Goal: Task Accomplishment & Management: Use online tool/utility

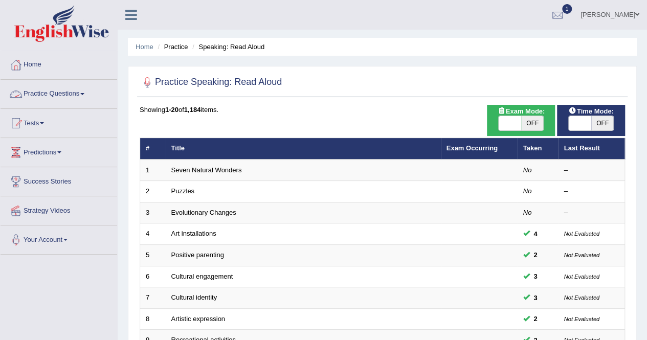
click at [54, 90] on link "Practice Questions" at bounding box center [59, 93] width 117 height 26
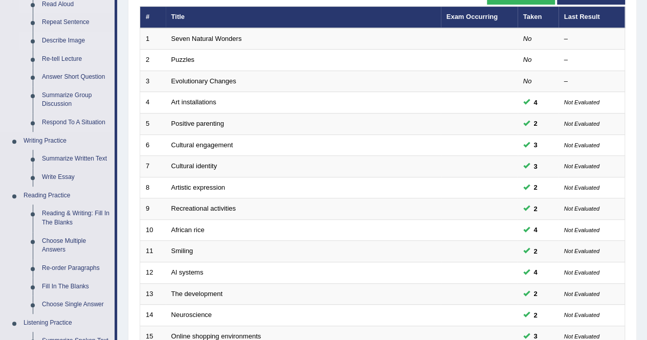
scroll to position [196, 0]
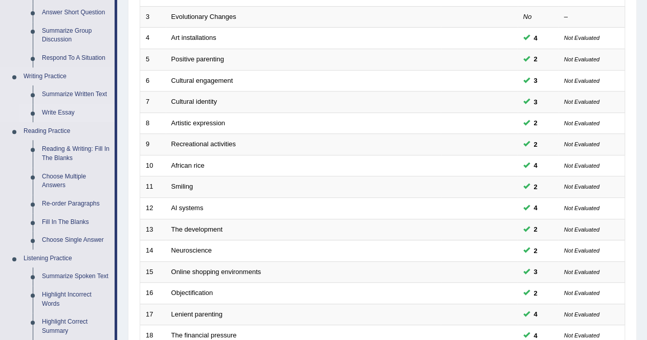
click at [67, 112] on link "Write Essay" at bounding box center [75, 113] width 77 height 18
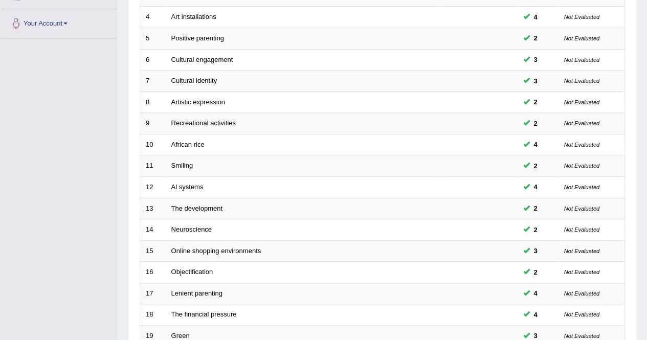
scroll to position [265, 0]
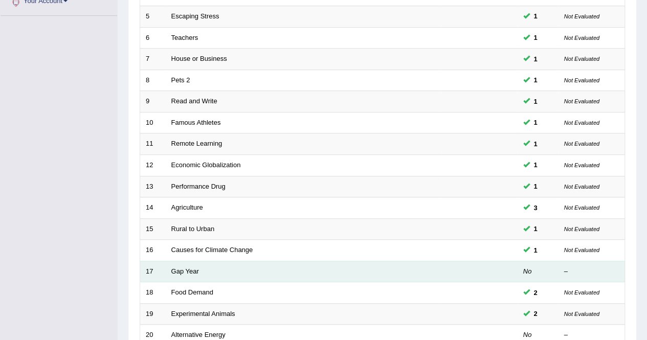
scroll to position [254, 0]
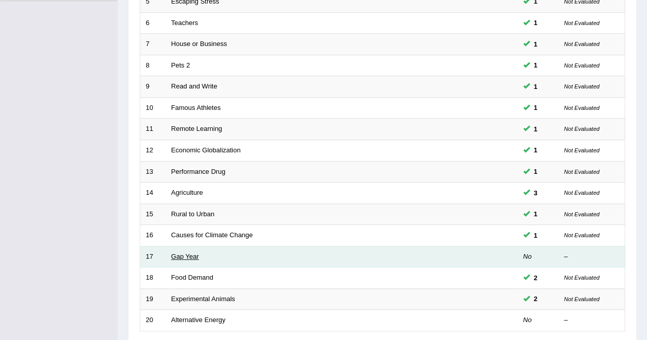
click at [187, 255] on link "Gap Year" at bounding box center [185, 257] width 28 height 8
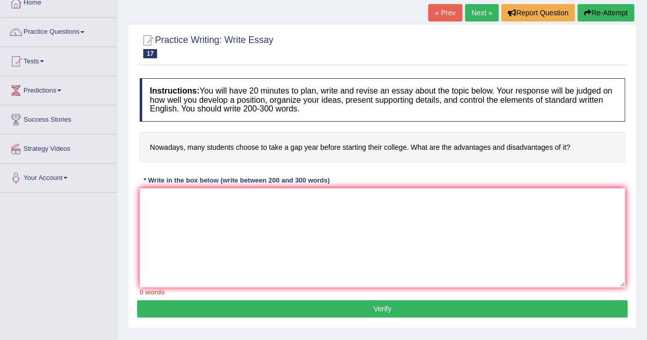
scroll to position [62, 0]
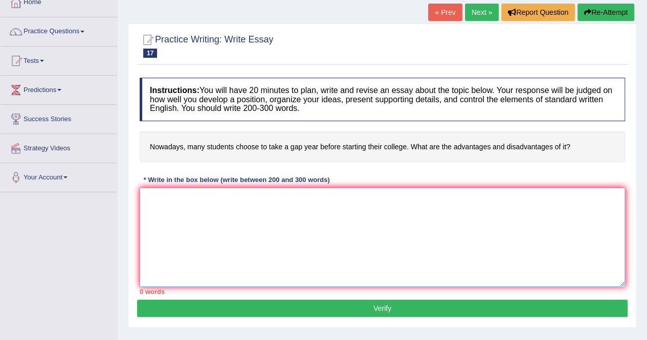
click at [268, 210] on textarea at bounding box center [383, 237] width 486 height 99
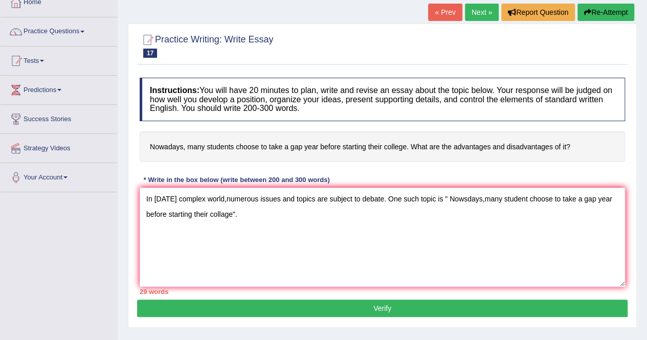
click at [311, 182] on div "* Write in the box below (write between 200 and 300 words)" at bounding box center [237, 180] width 194 height 10
click at [467, 199] on textarea "In today's complex world,numerous issues and topics are subject to debate. One …" at bounding box center [383, 237] width 486 height 99
click at [485, 198] on textarea "In today's complex world,numerous issues and topics are subject to debate. One …" at bounding box center [383, 237] width 486 height 99
drag, startPoint x: 485, startPoint y: 198, endPoint x: 528, endPoint y: 233, distance: 54.9
click at [528, 233] on textarea "In today's complex world,numerous issues and topics are subject to debate. One …" at bounding box center [383, 237] width 486 height 99
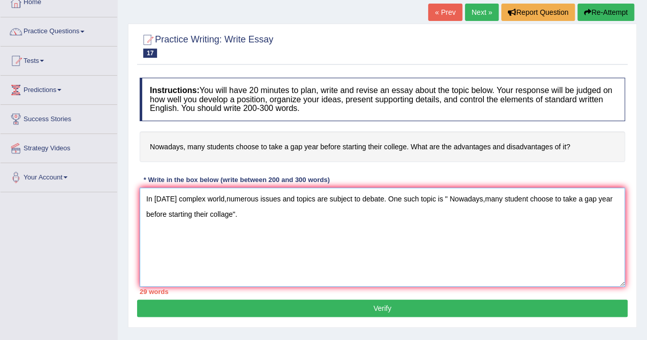
click at [485, 199] on textarea "In today's complex world,numerous issues and topics are subject to debate. One …" at bounding box center [383, 237] width 486 height 99
click at [515, 223] on textarea "In today's complex world,numerous issues and topics are subject to debate. One …" at bounding box center [383, 237] width 486 height 99
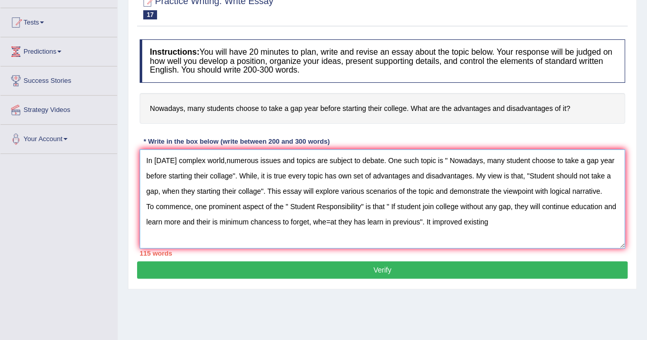
scroll to position [101, 0]
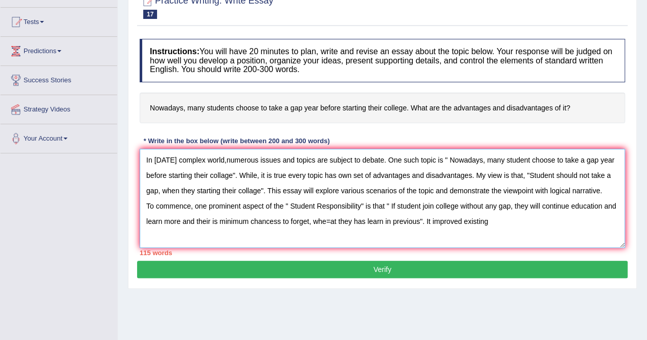
click at [528, 242] on textarea "In today's complex world,numerous issues and topics are subject to debate. One …" at bounding box center [383, 198] width 486 height 99
click at [333, 220] on textarea "In today's complex world,numerous issues and topics are subject to debate. One …" at bounding box center [383, 198] width 486 height 99
click at [489, 222] on textarea "In today's complex world,numerous issues and topics are subject to debate. One …" at bounding box center [383, 198] width 486 height 99
click at [451, 221] on textarea "In today's complex world,numerous issues and topics are subject to debate. One …" at bounding box center [383, 198] width 486 height 99
click at [562, 211] on textarea "In today's complex world,numerous issues and topics are subject to debate. One …" at bounding box center [383, 198] width 486 height 99
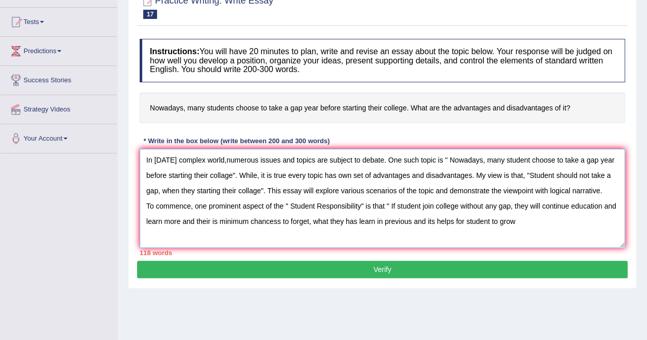
click at [464, 220] on textarea "In today's complex world,numerous issues and topics are subject to debate. One …" at bounding box center [383, 198] width 486 height 99
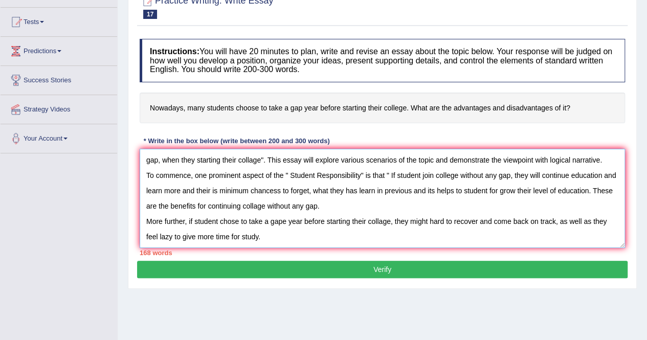
scroll to position [46, 0]
click at [271, 236] on textarea "In today's complex world,numerous issues and topics are subject to debate. One …" at bounding box center [383, 198] width 486 height 99
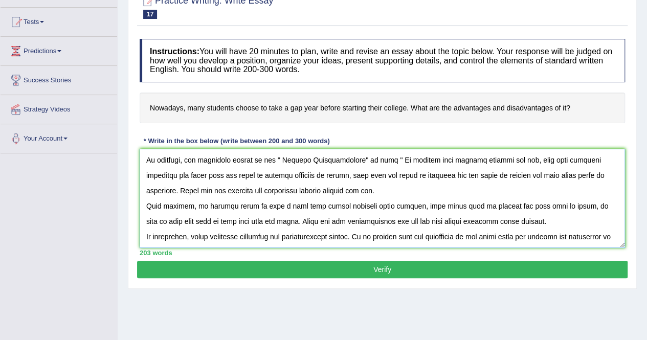
scroll to position [70, 0]
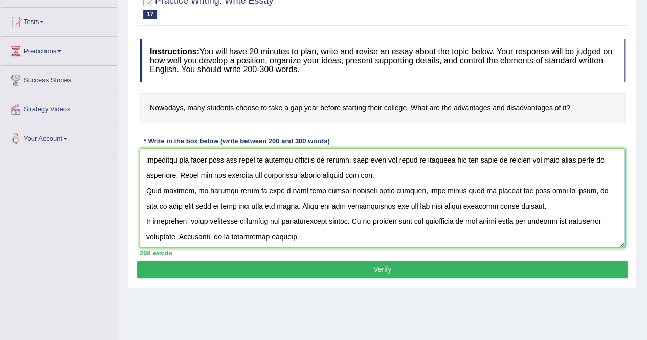
click at [237, 241] on textarea at bounding box center [383, 198] width 486 height 99
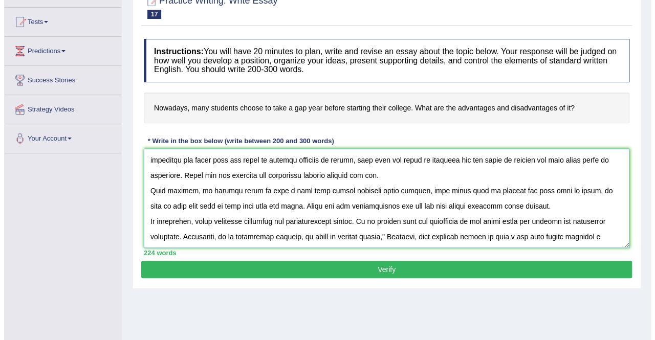
scroll to position [85, 0]
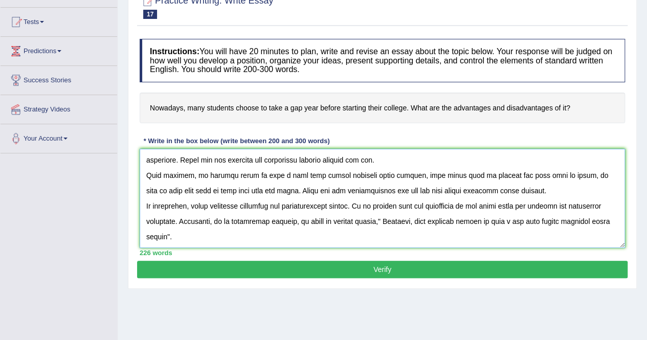
type textarea "In today's complex world,numerous issues and topics are subject to debate. One …"
click at [380, 270] on button "Verify" at bounding box center [382, 269] width 491 height 17
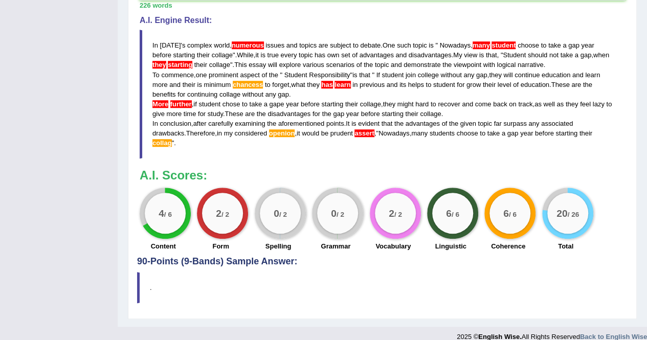
scroll to position [0, 0]
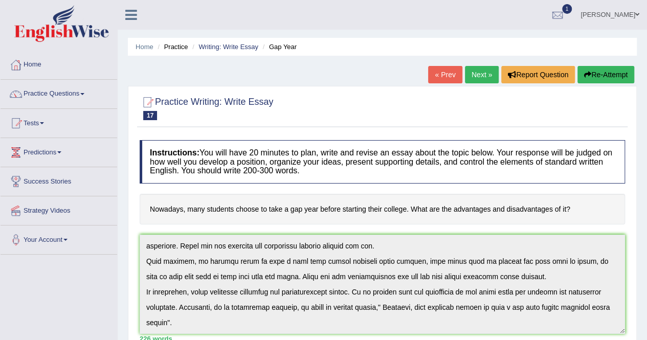
click at [475, 72] on link "Next »" at bounding box center [482, 74] width 34 height 17
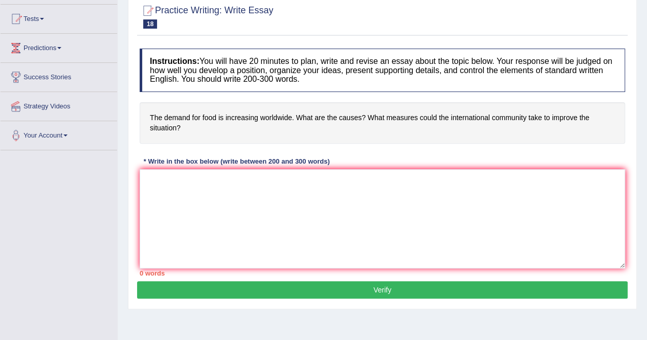
scroll to position [105, 0]
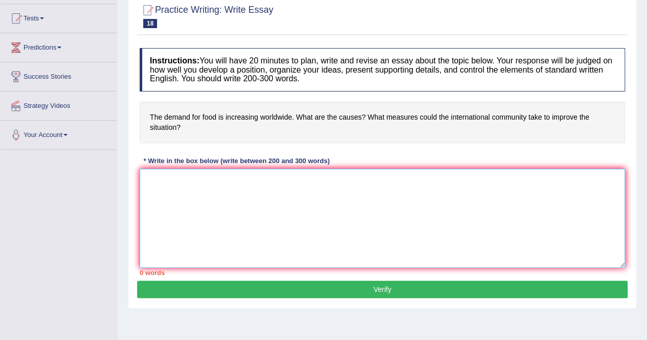
click at [276, 189] on textarea at bounding box center [383, 218] width 486 height 99
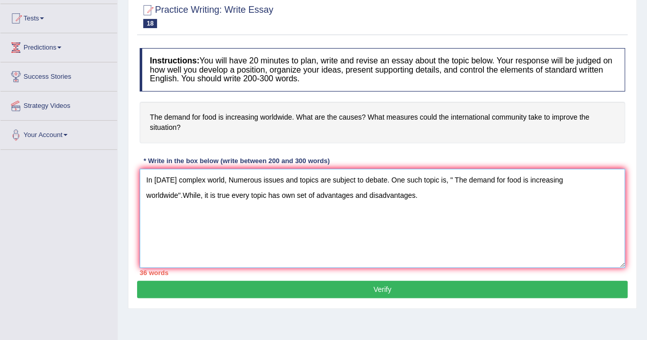
click at [178, 191] on textarea "In [DATE] complex world, Numerous issues and topics are subject to debate. One …" at bounding box center [383, 218] width 486 height 99
click at [439, 197] on textarea "In [DATE] complex world, Numerous issues and topics are subject to debate. One …" at bounding box center [383, 218] width 486 height 99
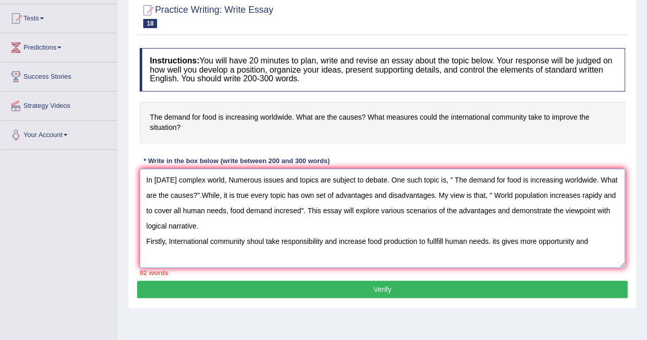
click at [499, 237] on textarea "In [DATE] complex world, Numerous issues and topics are subject to debate. One …" at bounding box center [383, 218] width 486 height 99
click at [599, 241] on textarea "In [DATE] complex world, Numerous issues and topics are subject to debate. One …" at bounding box center [383, 218] width 486 height 99
click at [524, 240] on textarea "In [DATE] complex world, Numerous issues and topics are subject to debate. One …" at bounding box center [383, 218] width 486 height 99
click at [601, 239] on textarea "In [DATE] complex world, Numerous issues and topics are subject to debate. One …" at bounding box center [383, 218] width 486 height 99
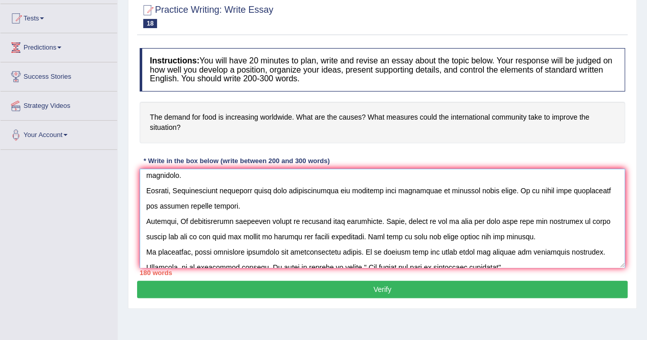
scroll to position [35, 0]
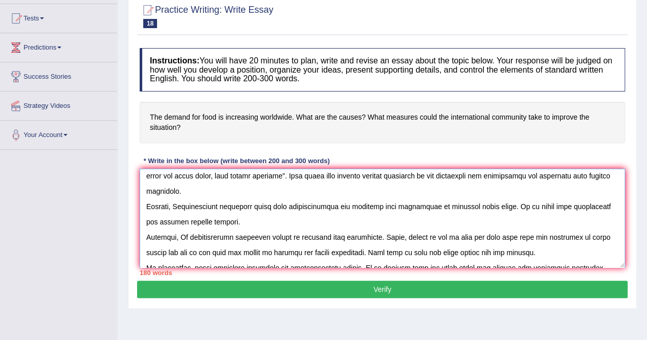
click at [265, 204] on textarea at bounding box center [383, 218] width 486 height 99
click at [494, 206] on textarea at bounding box center [383, 218] width 486 height 99
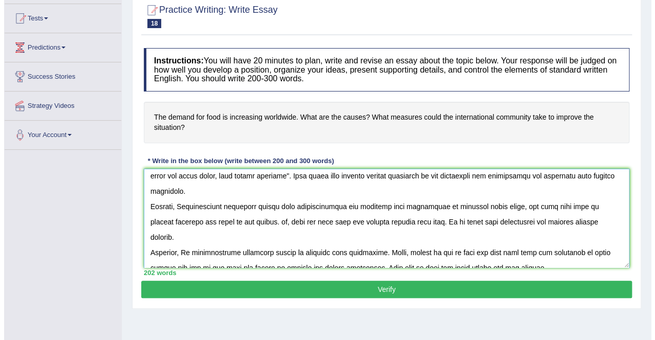
scroll to position [77, 0]
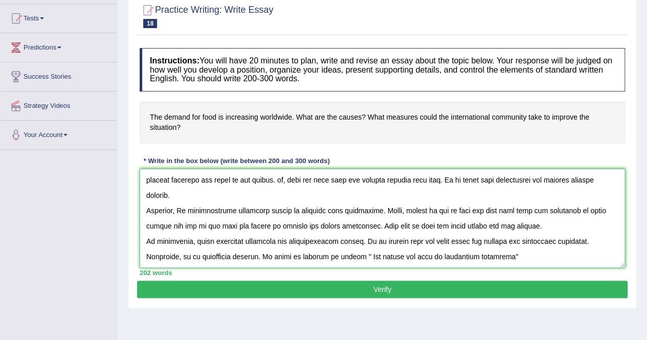
type textarea "In [DATE] complex world, Numerous issues and topics are subject to debate. One …"
click at [405, 289] on button "Verify" at bounding box center [382, 289] width 491 height 17
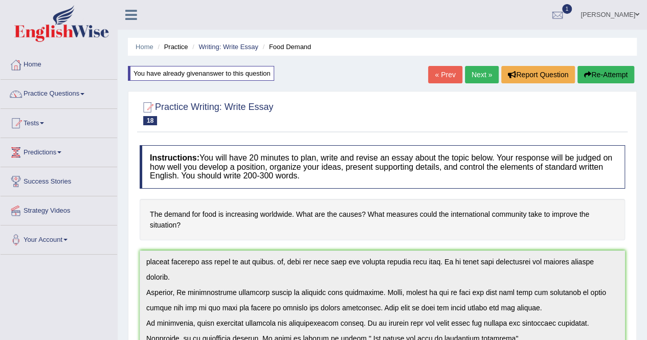
scroll to position [340, 0]
